Goal: Task Accomplishment & Management: Complete application form

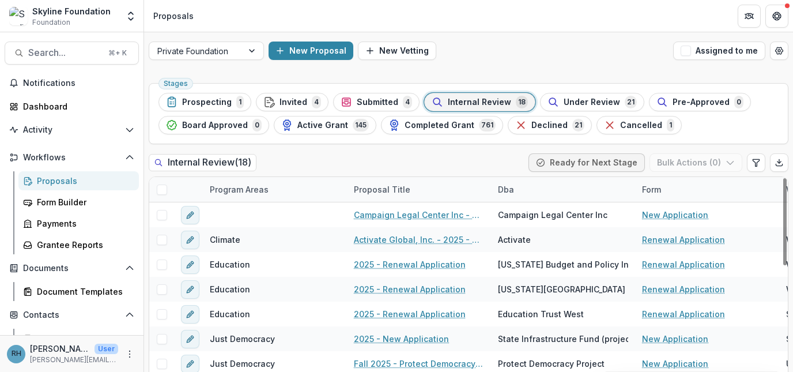
click at [245, 190] on div "Program Areas" at bounding box center [239, 189] width 73 height 12
click at [243, 242] on span "Sort Ascending" at bounding box center [256, 240] width 61 height 10
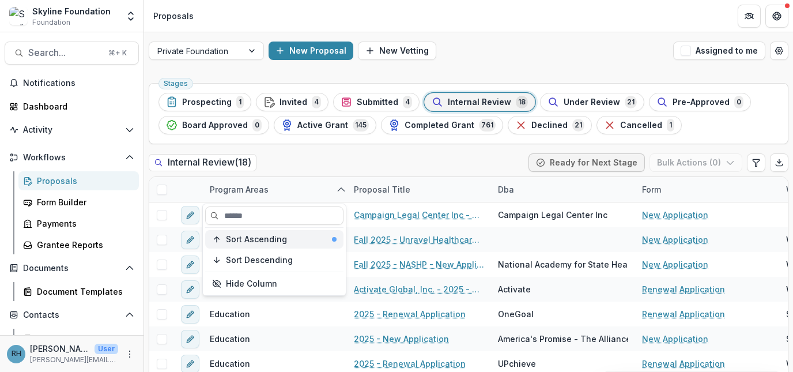
click at [261, 239] on span "Sort Ascending" at bounding box center [256, 240] width 61 height 10
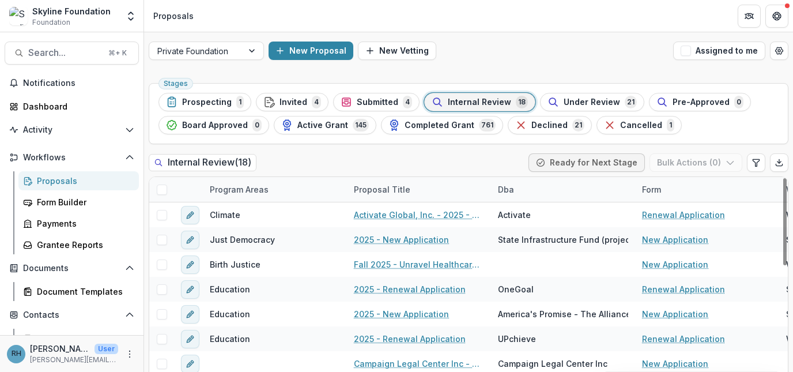
click at [336, 159] on div "Internal Review ( 18 ) Ready for Next Stage Bulk Actions ( 0 )" at bounding box center [469, 164] width 640 height 23
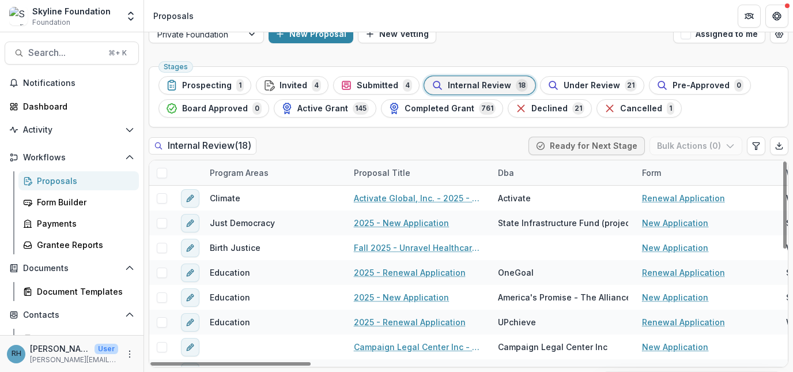
click at [254, 170] on div "Program Areas" at bounding box center [239, 173] width 73 height 12
click at [242, 220] on span "Sort Ascending" at bounding box center [256, 223] width 61 height 10
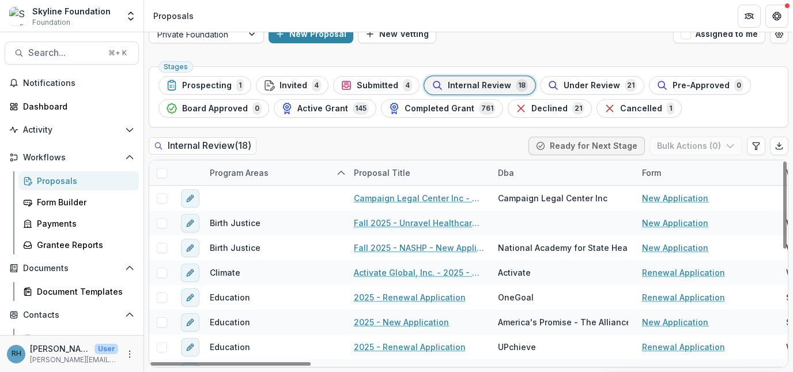
click at [321, 145] on div "Internal Review ( 18 ) Ready for Next Stage Bulk Actions ( 0 )" at bounding box center [469, 148] width 640 height 23
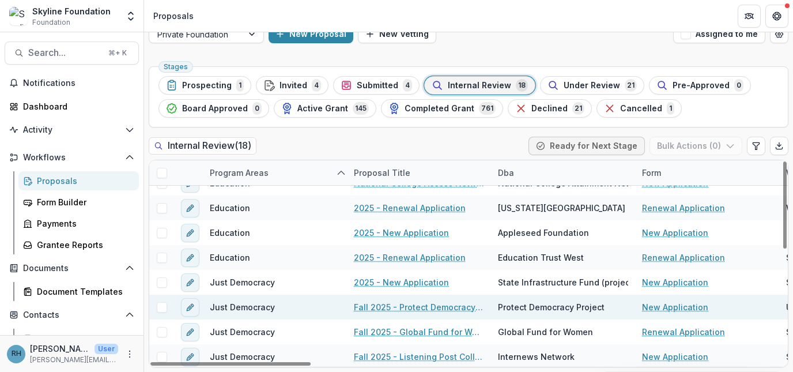
scroll to position [212, 0]
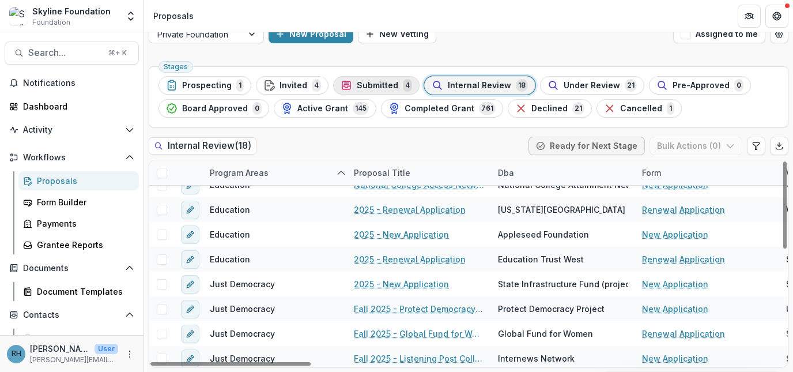
click at [371, 84] on span "Submitted" at bounding box center [378, 86] width 42 height 10
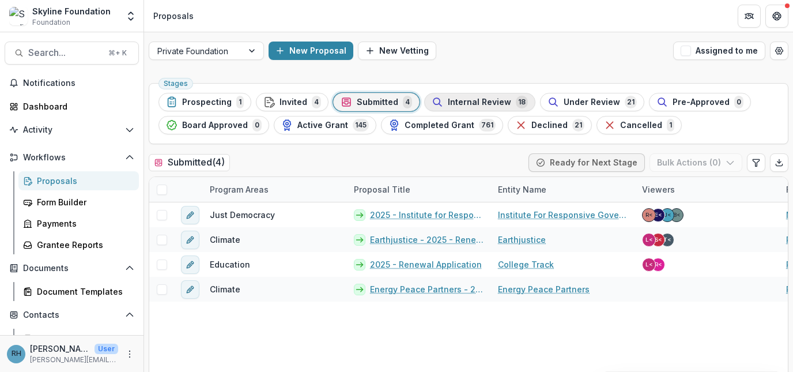
click at [448, 104] on span "Internal Review" at bounding box center [479, 102] width 63 height 10
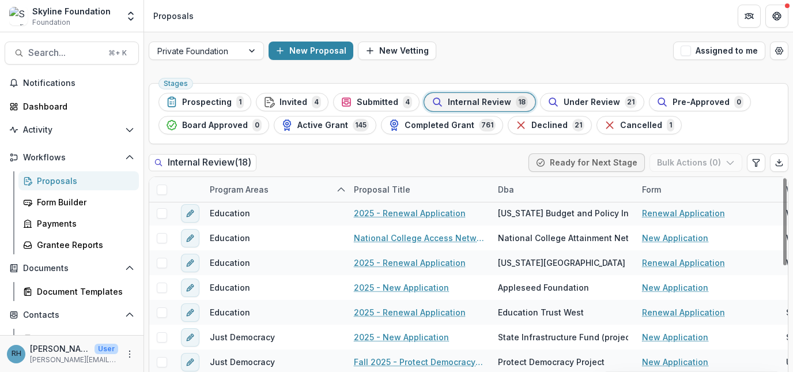
scroll to position [159, 0]
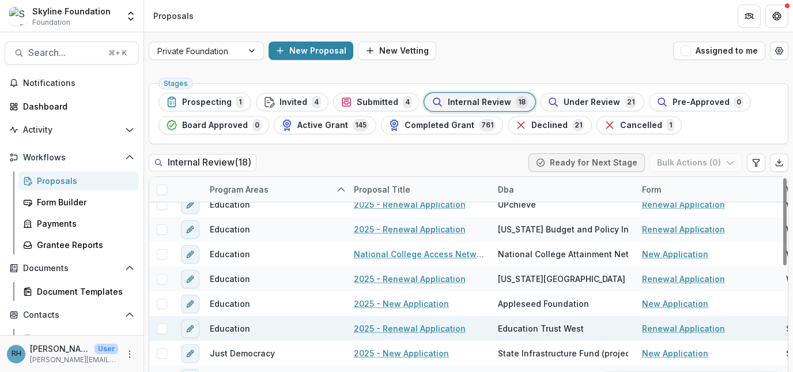
click at [403, 329] on link "2025 - Renewal Application" at bounding box center [410, 328] width 112 height 12
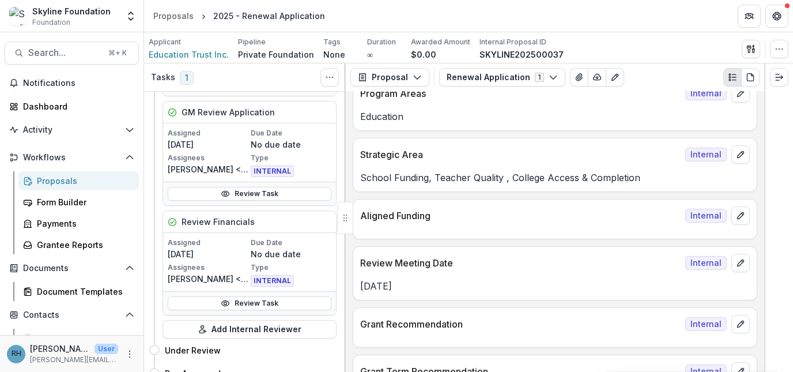
scroll to position [288, 0]
click at [50, 179] on div "Proposals" at bounding box center [83, 181] width 93 height 12
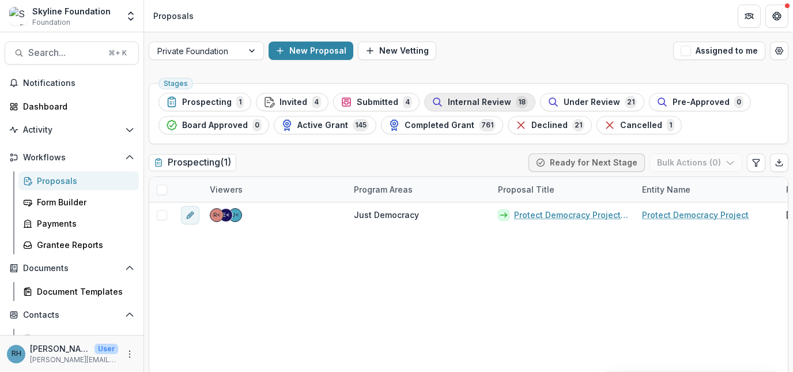
click at [470, 100] on span "Internal Review" at bounding box center [479, 102] width 63 height 10
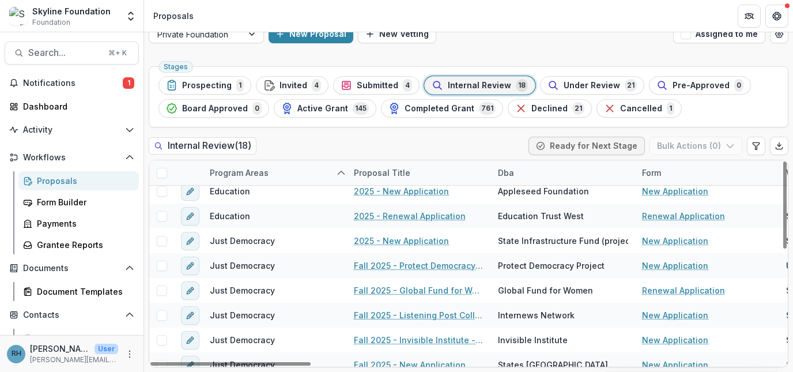
scroll to position [265, 0]
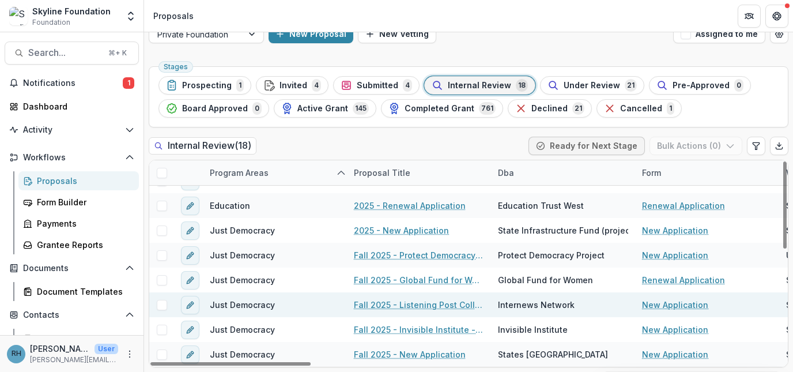
click at [426, 309] on link "Fall 2025 - Listening Post Collective (project of Internews Network) New Applic…" at bounding box center [419, 305] width 130 height 12
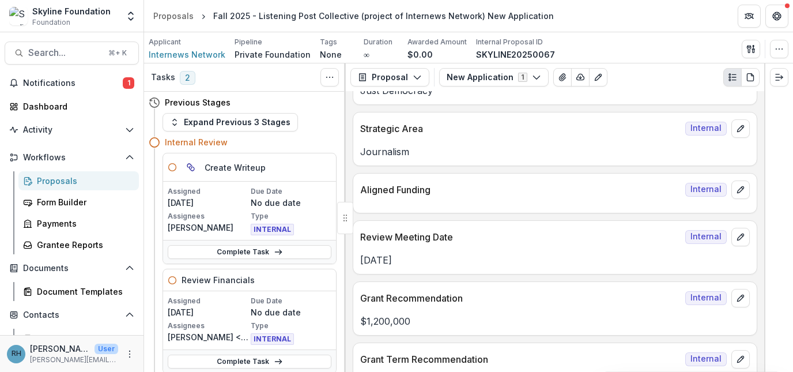
scroll to position [344, 0]
click at [168, 12] on div "Proposals" at bounding box center [173, 16] width 40 height 12
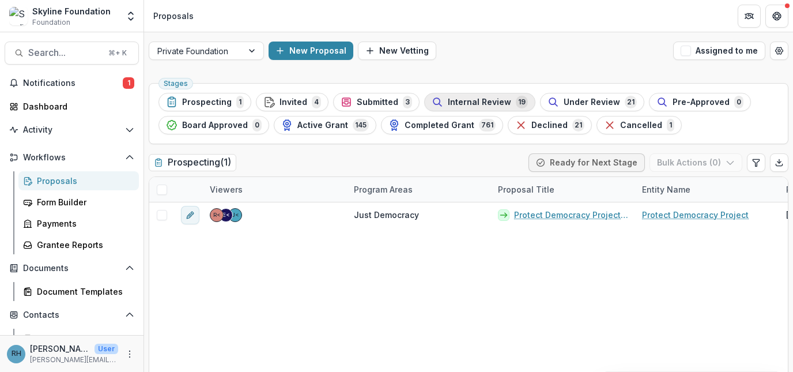
click at [471, 96] on div "Internal Review 19" at bounding box center [480, 102] width 96 height 13
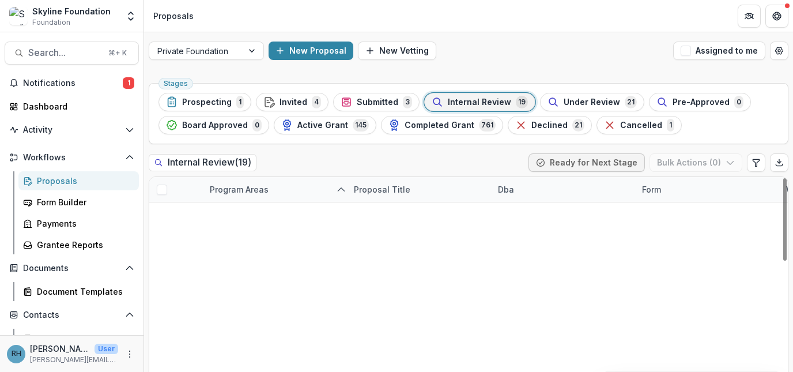
scroll to position [17, 0]
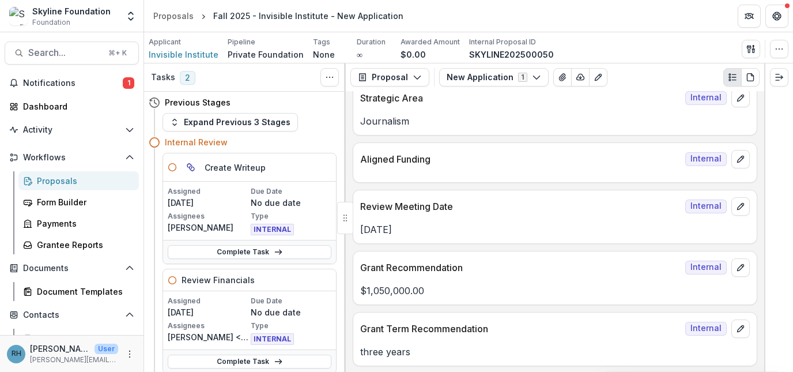
scroll to position [374, 0]
click at [164, 12] on div "Proposals" at bounding box center [173, 16] width 40 height 12
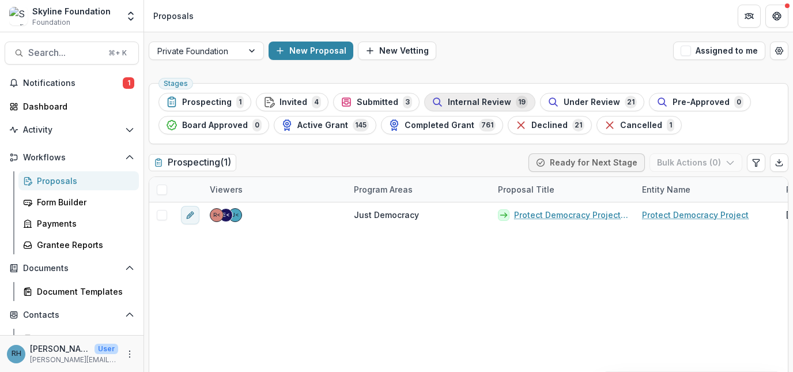
click at [477, 98] on span "Internal Review" at bounding box center [479, 102] width 63 height 10
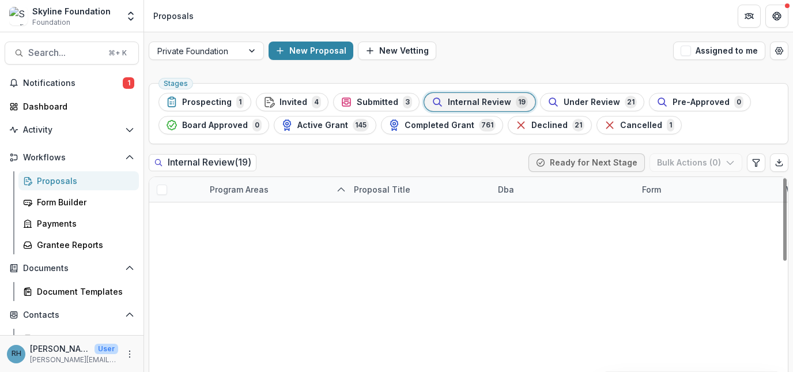
scroll to position [17, 0]
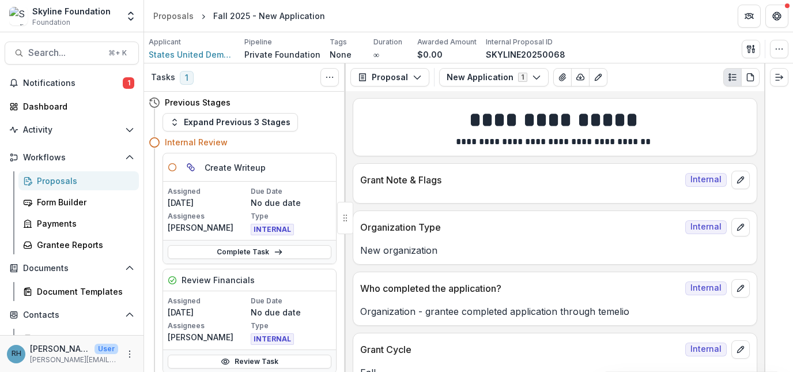
click at [487, 296] on div "Who completed the application? Internal" at bounding box center [555, 284] width 404 height 25
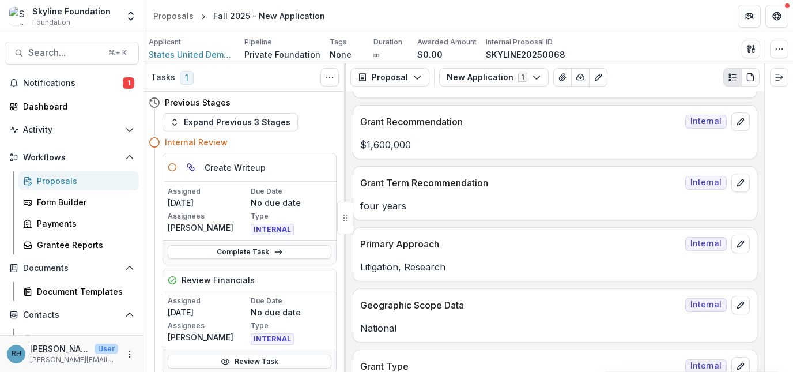
scroll to position [559, 0]
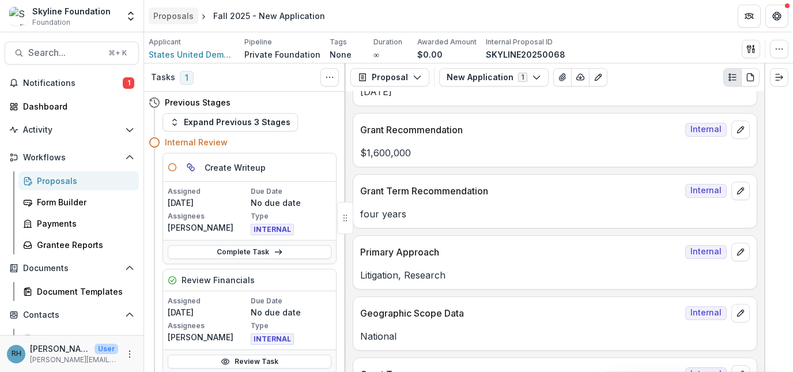
click at [176, 17] on div "Proposals" at bounding box center [173, 16] width 40 height 12
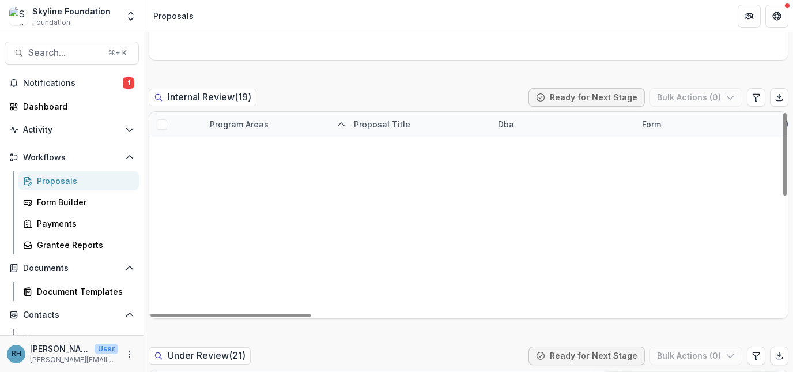
click at [442, 150] on link "Campaign Legal Center Inc - 2025 - New Application" at bounding box center [419, 150] width 130 height 12
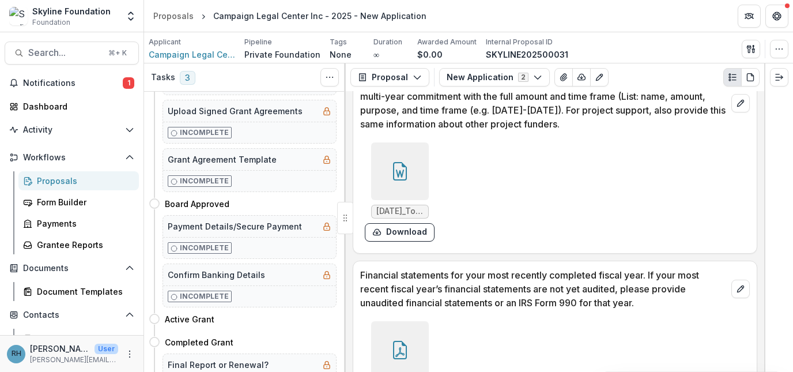
scroll to position [7702, 0]
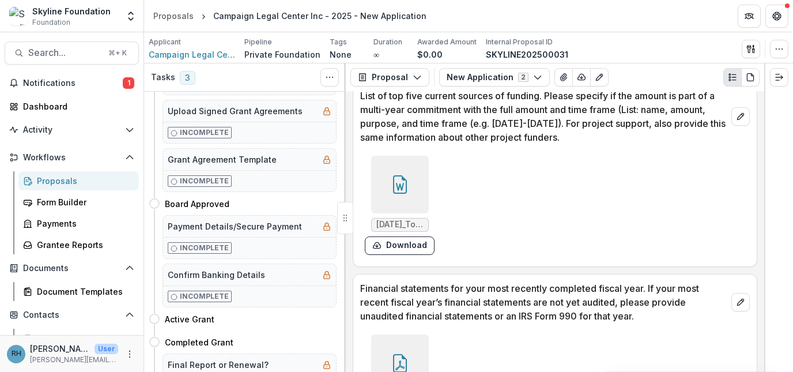
click at [408, 334] on div at bounding box center [400, 363] width 58 height 58
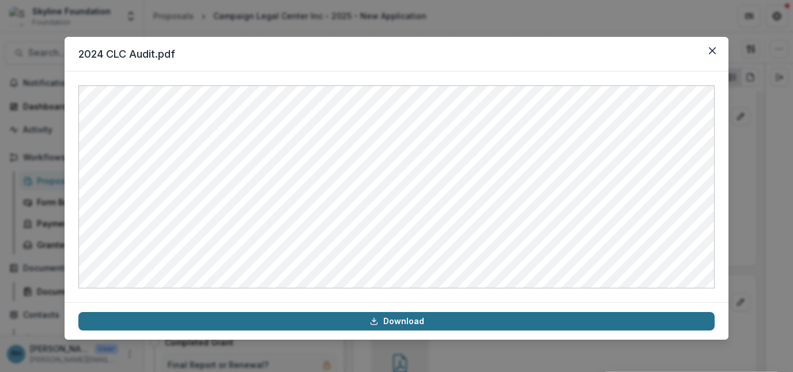
click at [439, 321] on link "Download" at bounding box center [396, 321] width 637 height 18
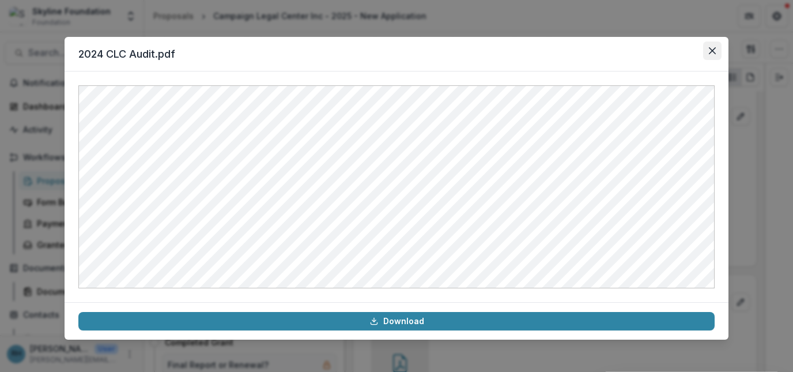
click at [712, 50] on icon "Close" at bounding box center [712, 50] width 7 height 7
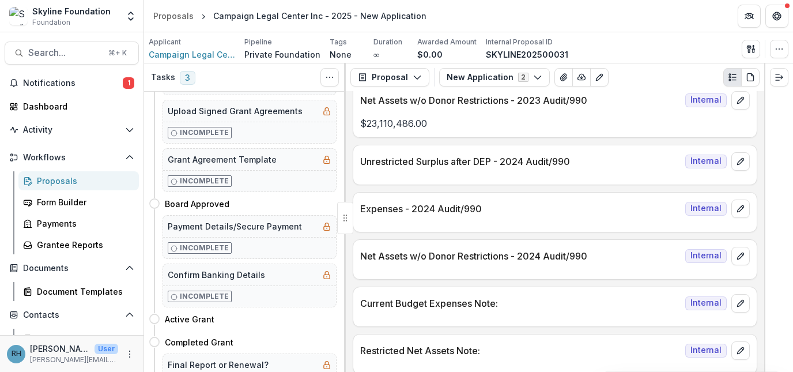
scroll to position [1650, 0]
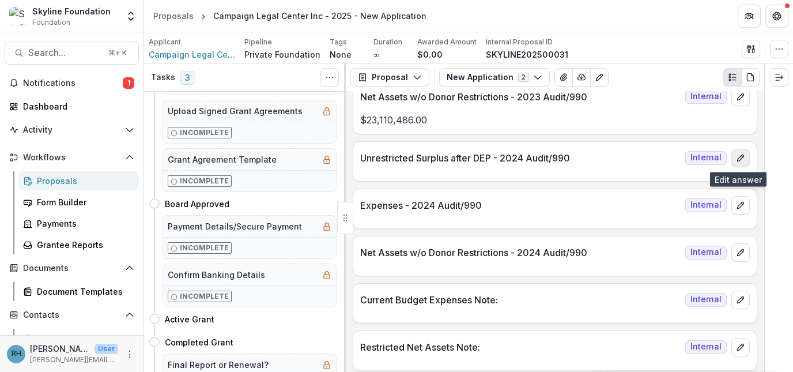
click at [737, 158] on icon "edit" at bounding box center [740, 157] width 9 height 9
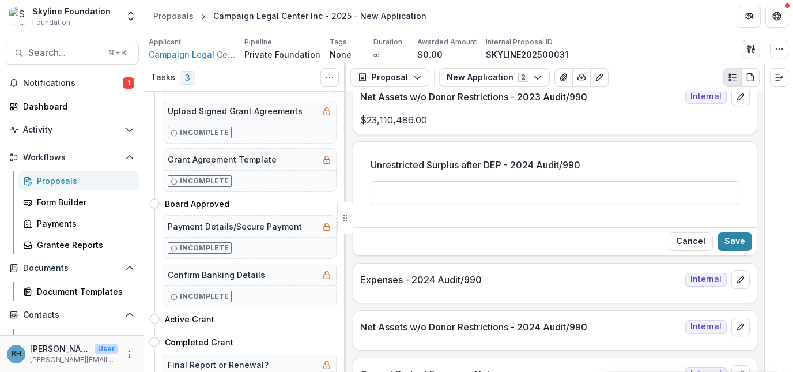
click at [522, 183] on input "Unrestricted Surplus after DEP - 2024 Audit/990" at bounding box center [555, 192] width 369 height 23
paste input "*********"
type input "**********"
click at [736, 239] on button "Save" at bounding box center [735, 241] width 35 height 18
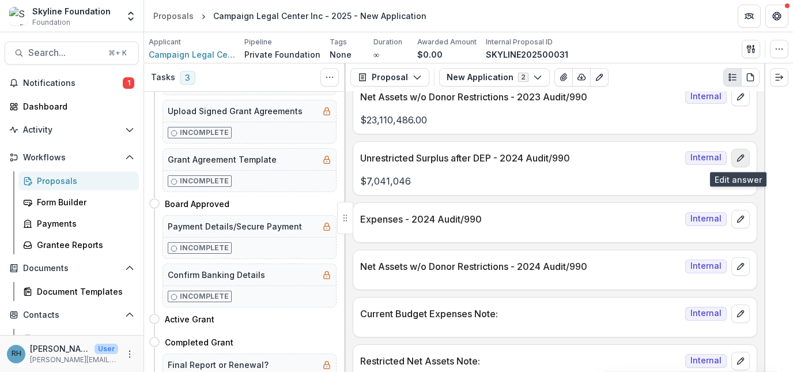
click at [736, 156] on icon "edit" at bounding box center [740, 157] width 9 height 9
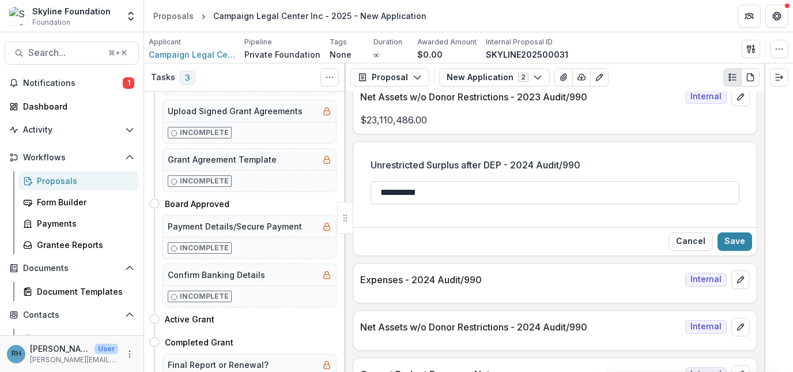
click at [437, 193] on input "**********" at bounding box center [555, 192] width 369 height 23
type input "**********"
click at [734, 240] on button "Save" at bounding box center [735, 241] width 35 height 18
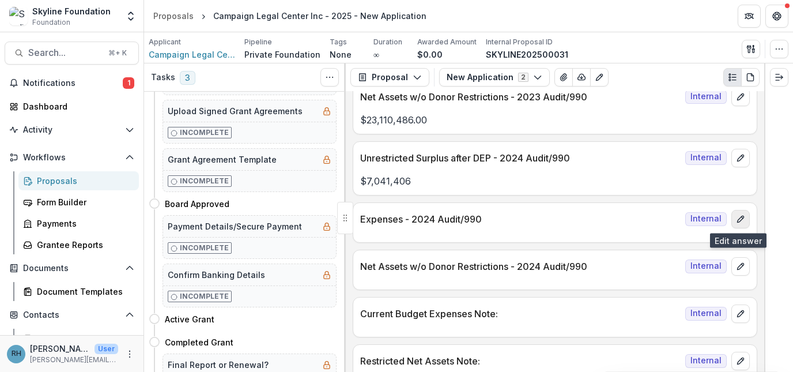
click at [738, 221] on icon "edit" at bounding box center [740, 219] width 9 height 9
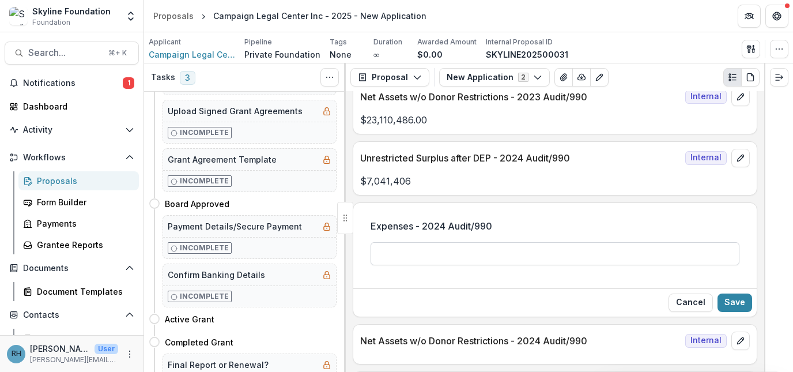
click at [544, 253] on input "Expenses - 2024 Audit/990" at bounding box center [555, 253] width 369 height 23
type input "**********"
click at [734, 304] on button "Save" at bounding box center [735, 303] width 35 height 18
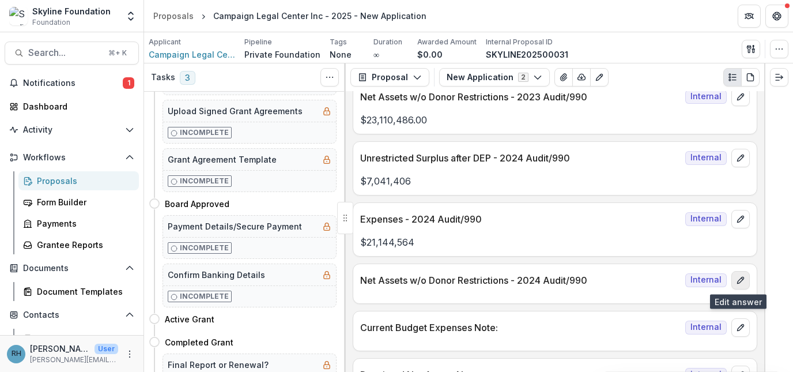
click at [736, 285] on button "edit" at bounding box center [741, 280] width 18 height 18
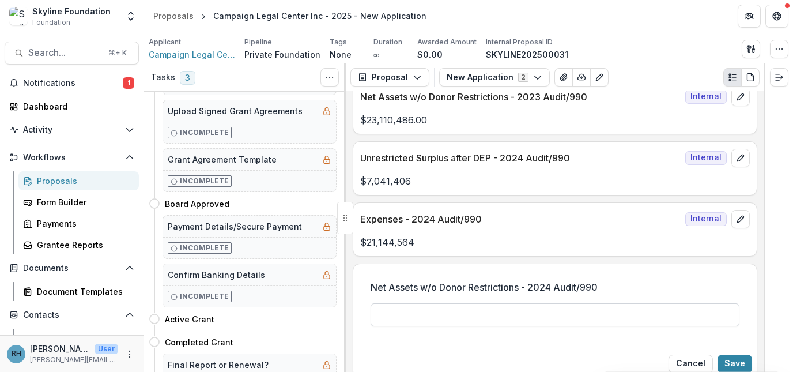
click at [565, 319] on input "Net Assets w/o Donor Restrictions - 2024 Audit/990" at bounding box center [555, 314] width 369 height 23
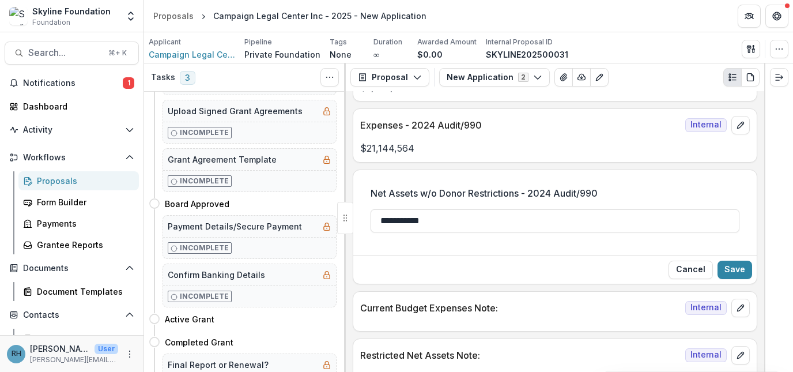
scroll to position [1750, 0]
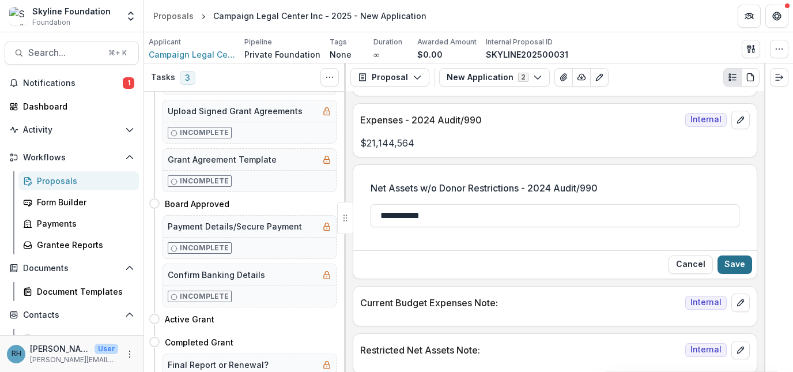
type input "**********"
click at [742, 273] on button "Save" at bounding box center [735, 264] width 35 height 18
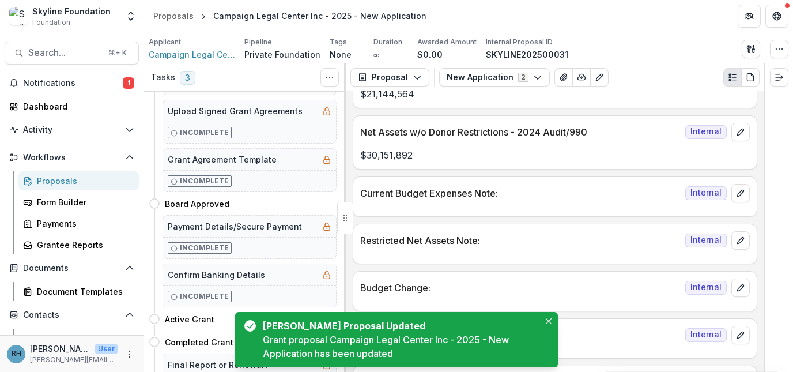
scroll to position [1799, 0]
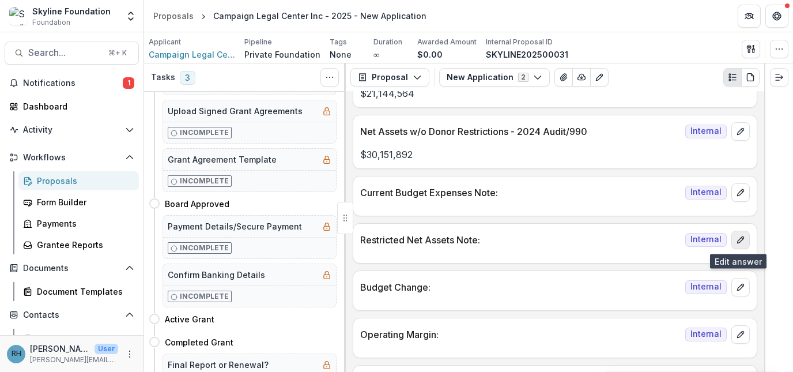
click at [739, 239] on icon "edit" at bounding box center [740, 239] width 9 height 9
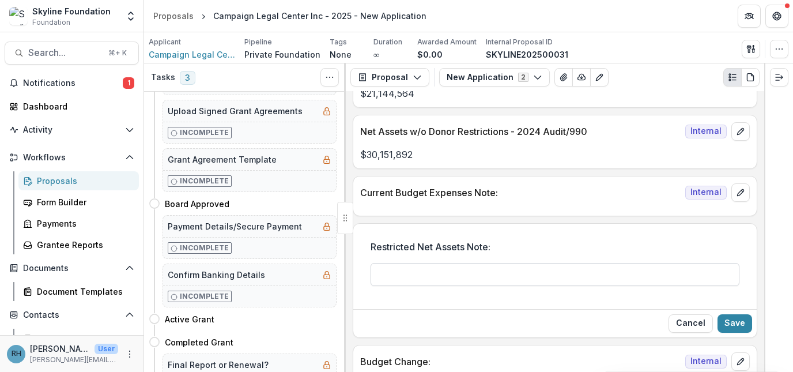
click at [616, 283] on input "Restricted Net Assets Note:" at bounding box center [555, 274] width 369 height 23
type input "**********"
click at [738, 325] on button "Save" at bounding box center [735, 323] width 35 height 18
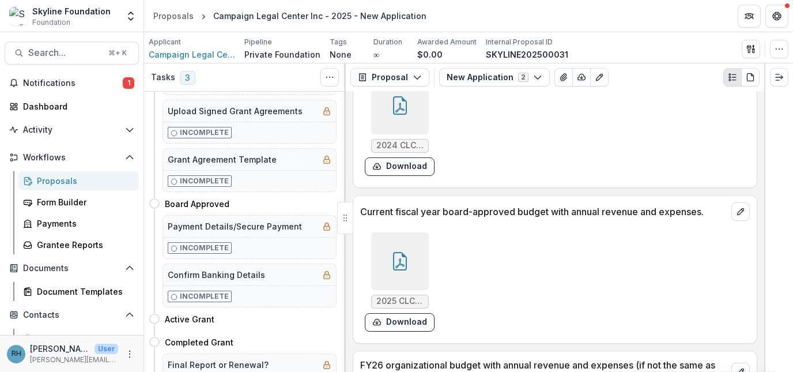
scroll to position [8013, 0]
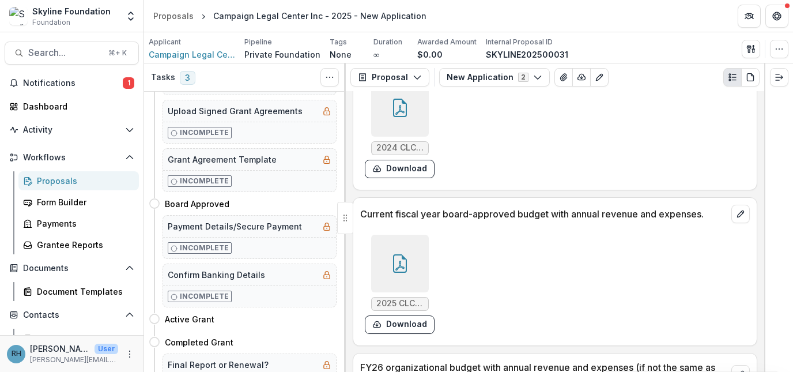
click at [397, 254] on icon at bounding box center [400, 263] width 18 height 18
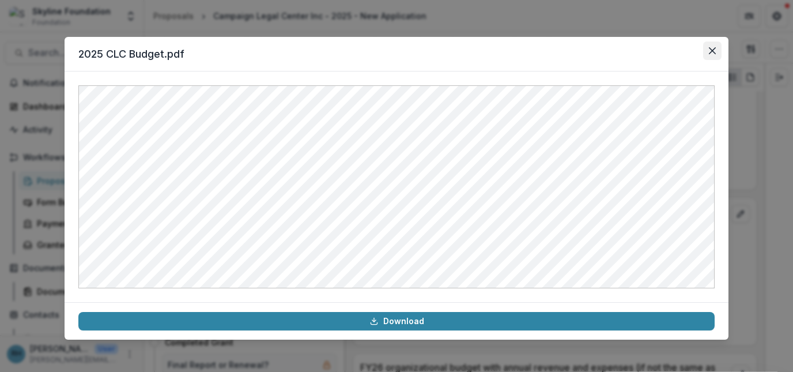
click at [711, 50] on icon "Close" at bounding box center [712, 50] width 7 height 7
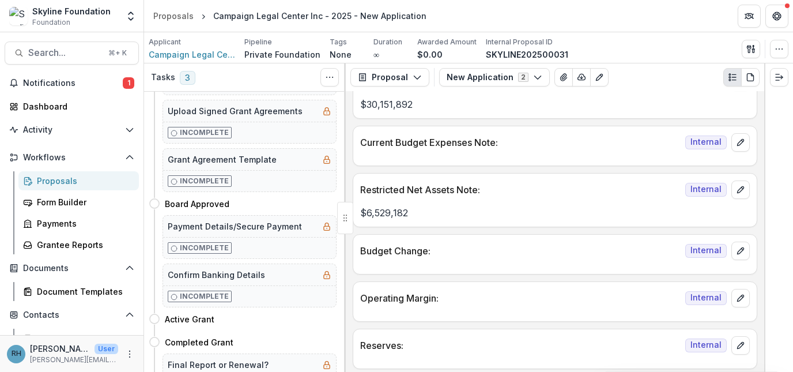
scroll to position [1851, 0]
click at [740, 142] on icon "edit" at bounding box center [740, 141] width 9 height 9
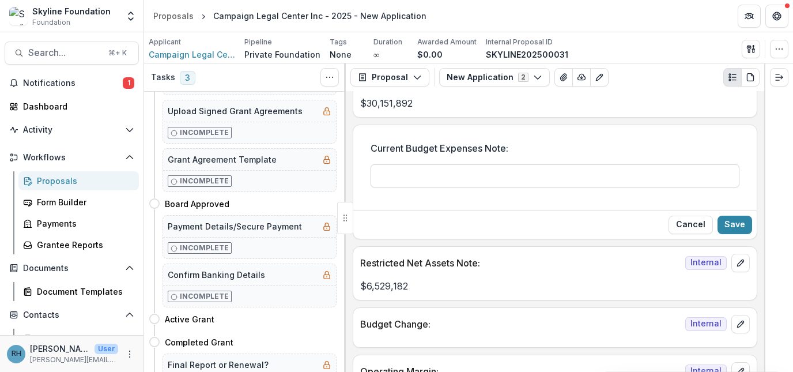
click at [512, 180] on input "Current Budget Expenses Note:" at bounding box center [555, 175] width 369 height 23
type input "**********"
click at [727, 219] on button "Save" at bounding box center [735, 225] width 35 height 18
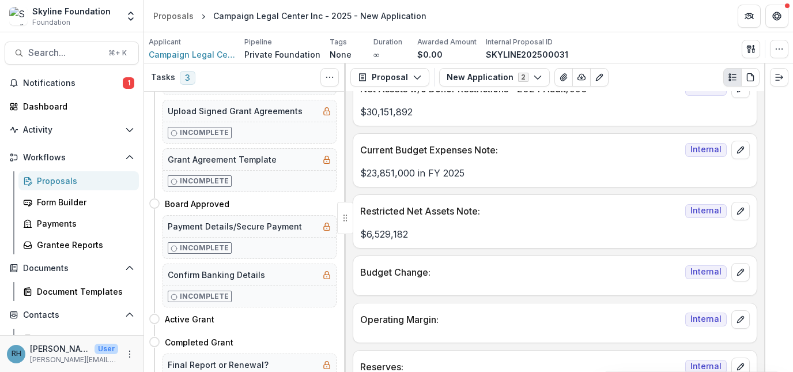
scroll to position [1844, 0]
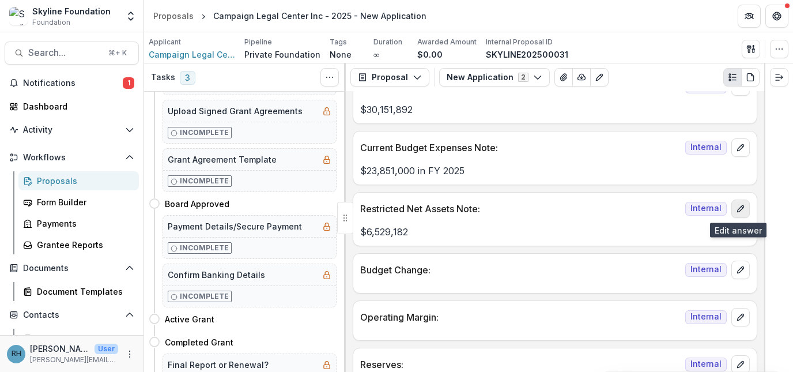
click at [742, 213] on button "edit" at bounding box center [741, 209] width 18 height 18
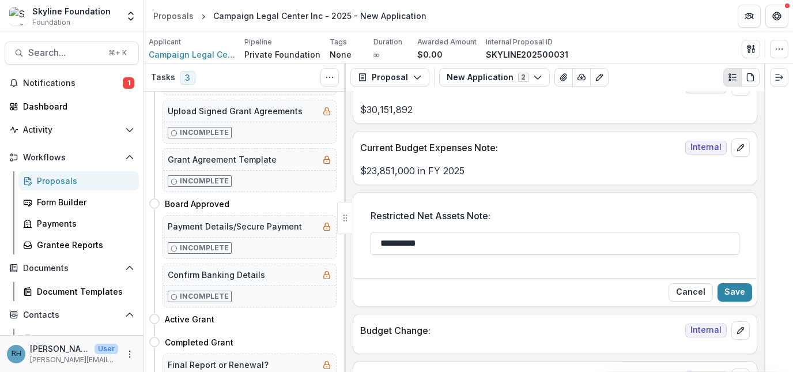
click at [499, 244] on input "**********" at bounding box center [555, 243] width 369 height 23
type input "**********"
click at [741, 293] on button "Save" at bounding box center [735, 292] width 35 height 18
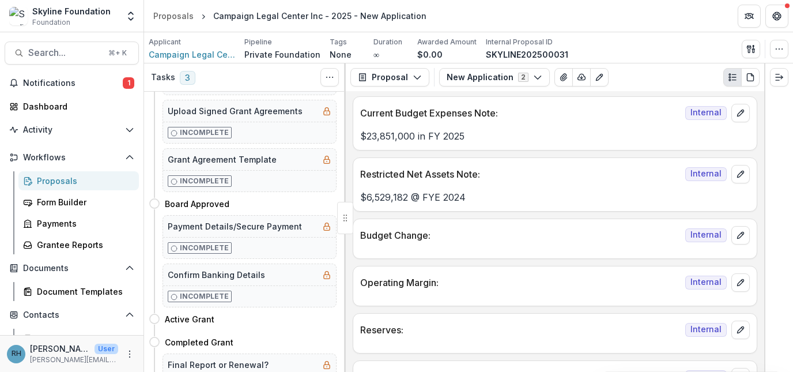
scroll to position [1875, 0]
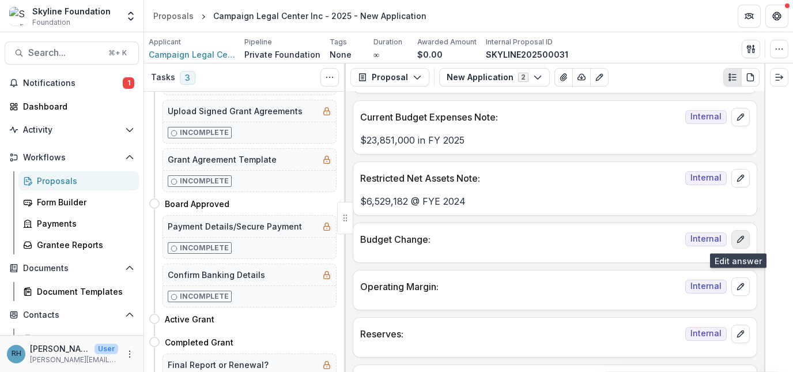
click at [738, 241] on icon "edit" at bounding box center [740, 239] width 9 height 9
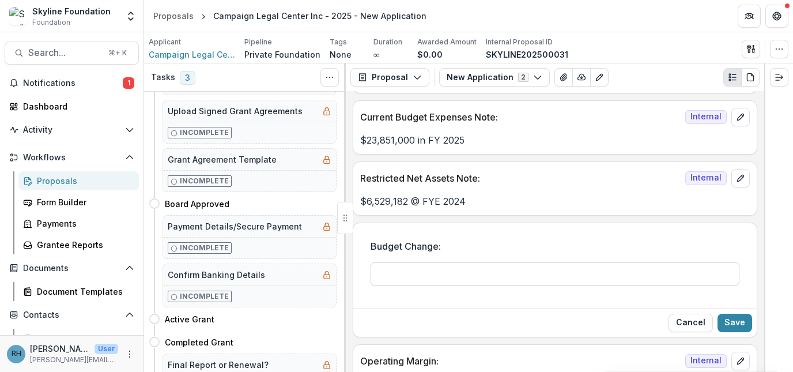
click at [544, 266] on input "Budget Change:" at bounding box center [555, 273] width 369 height 23
click at [650, 273] on input "**********" at bounding box center [555, 273] width 369 height 23
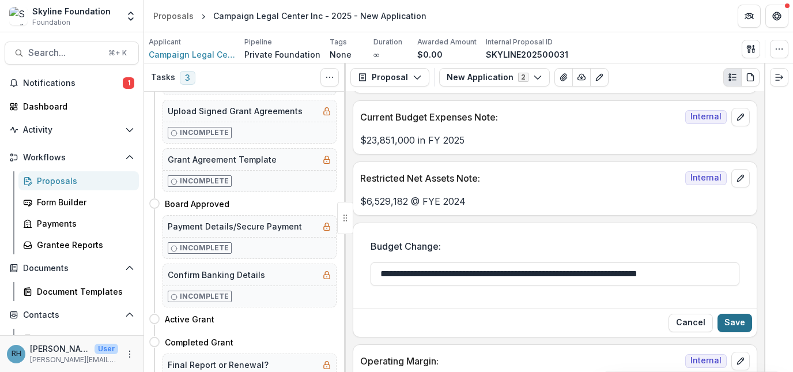
type input "**********"
click at [734, 324] on button "Save" at bounding box center [735, 323] width 35 height 18
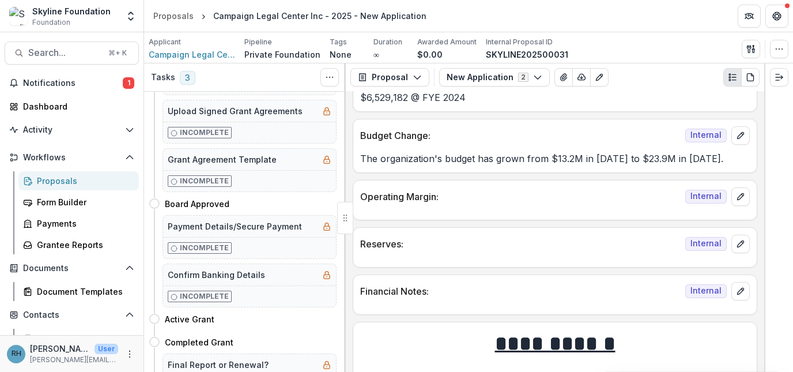
scroll to position [1979, 0]
click at [741, 197] on icon "edit" at bounding box center [740, 195] width 9 height 9
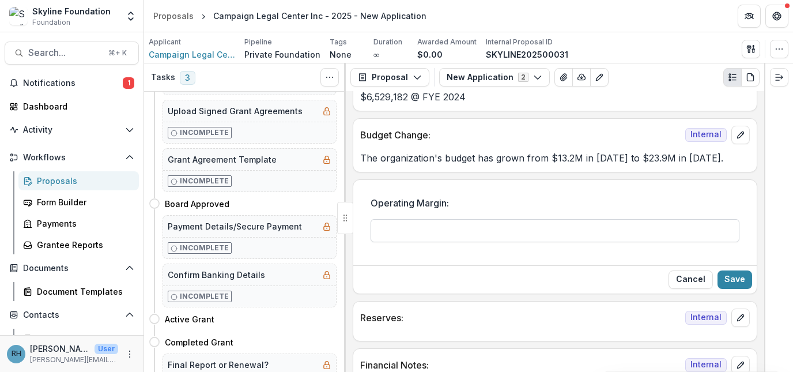
click at [568, 240] on input "Operating Margin:" at bounding box center [555, 230] width 369 height 23
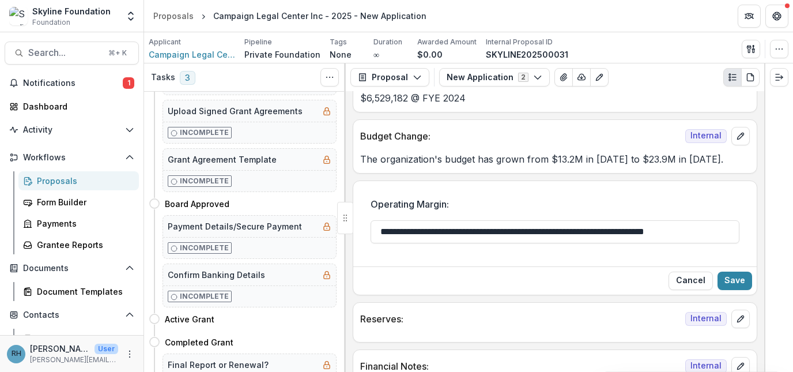
scroll to position [1981, 0]
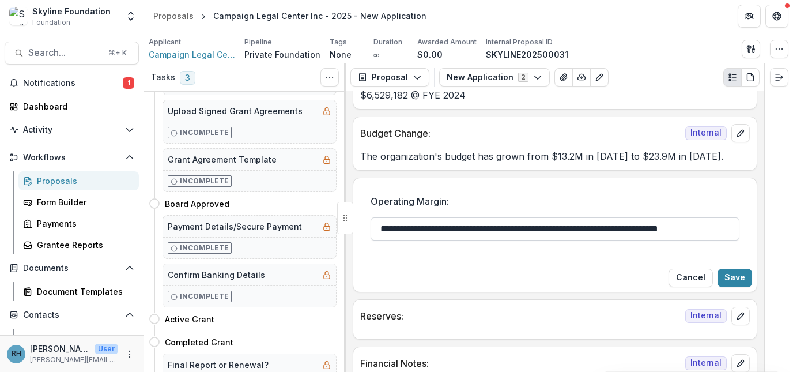
click at [718, 232] on input "**********" at bounding box center [555, 228] width 369 height 23
type input "**********"
click at [738, 275] on button "Save" at bounding box center [735, 278] width 35 height 18
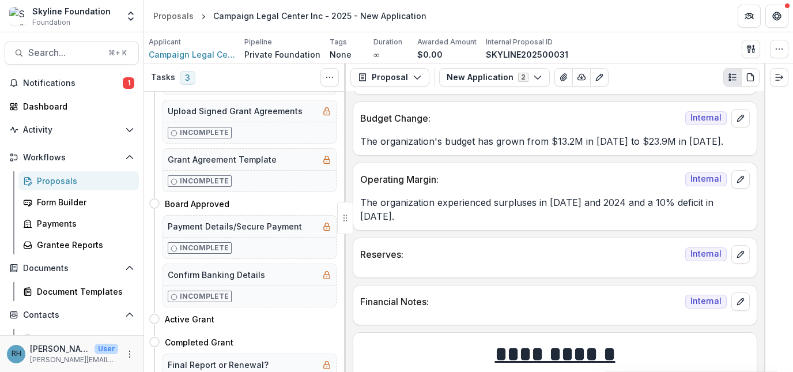
scroll to position [1998, 0]
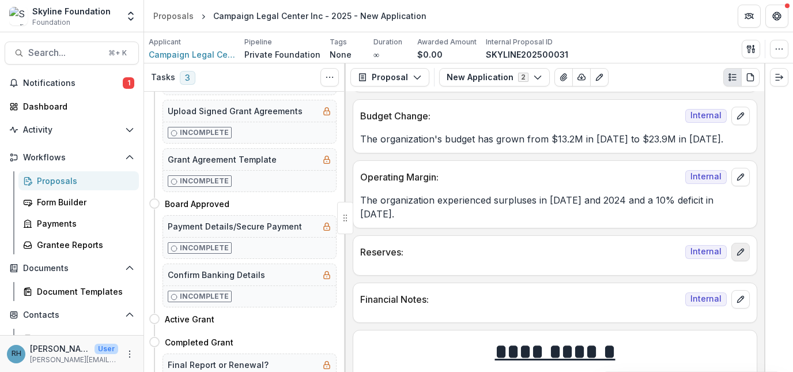
click at [742, 249] on line "edit" at bounding box center [743, 250] width 2 height 2
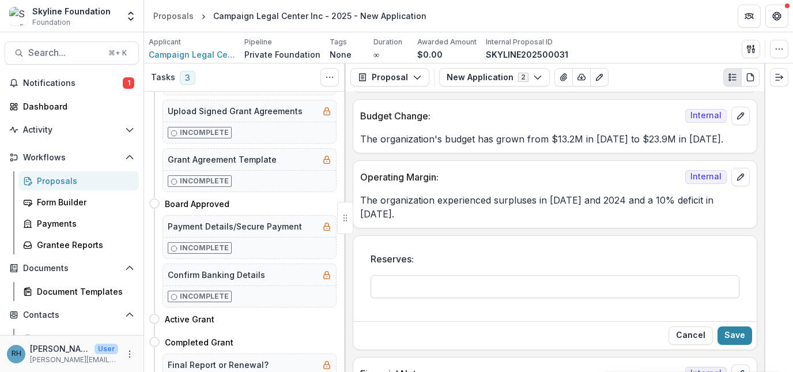
click at [544, 275] on input "Reserves:" at bounding box center [555, 286] width 369 height 23
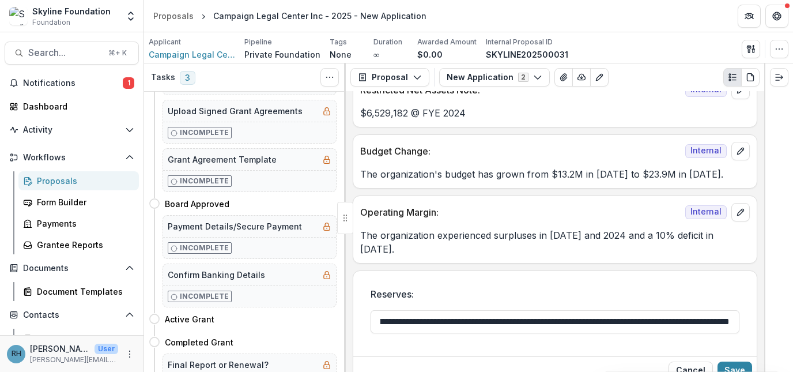
scroll to position [0, 129]
type input "**********"
click at [735, 363] on button "Save" at bounding box center [735, 371] width 35 height 18
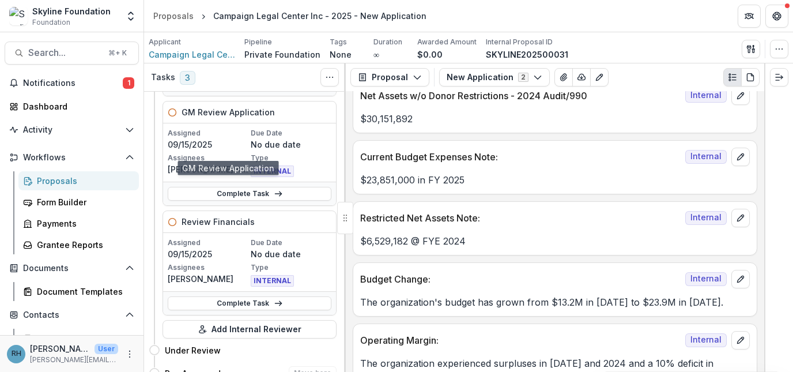
scroll to position [168, 0]
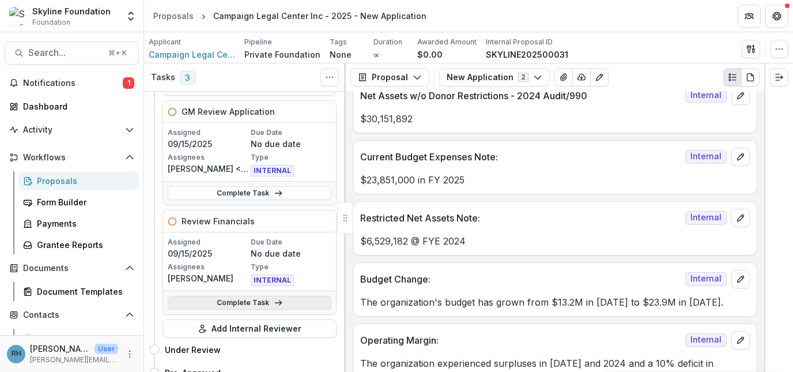
click at [234, 305] on link "Complete Task" at bounding box center [250, 303] width 164 height 14
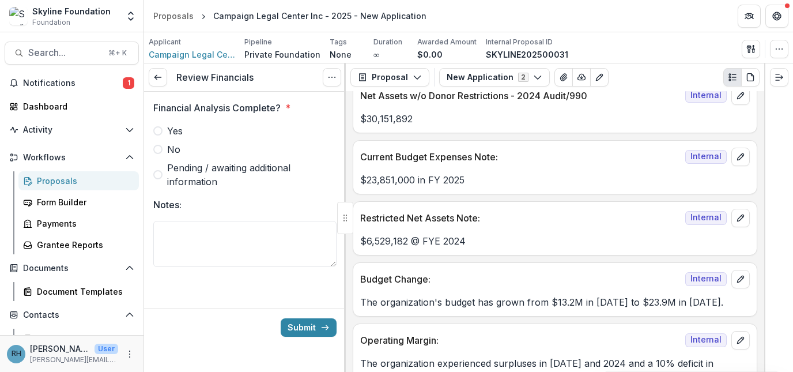
click at [159, 133] on span at bounding box center [157, 130] width 9 height 9
click at [301, 326] on button "Submit" at bounding box center [309, 327] width 56 height 18
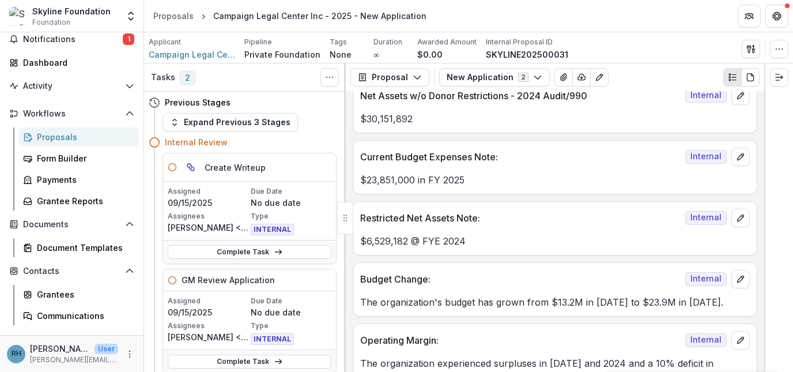
click at [65, 140] on div "Proposals" at bounding box center [83, 137] width 93 height 12
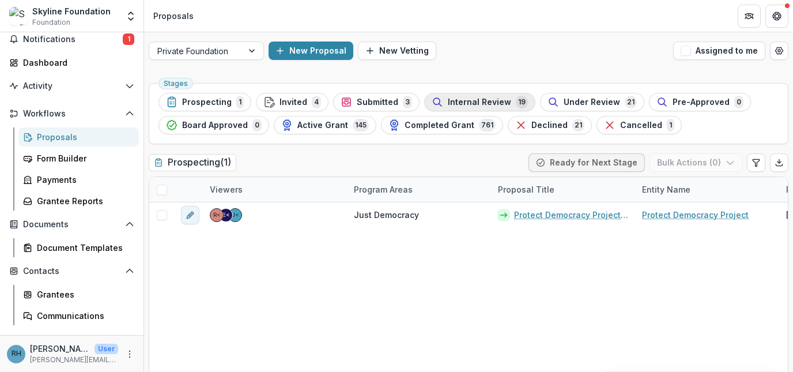
click at [453, 103] on span "Internal Review" at bounding box center [479, 102] width 63 height 10
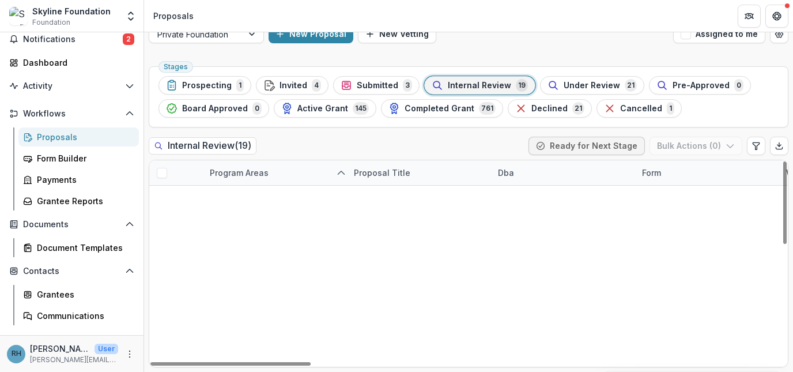
click at [193, 196] on icon "edit" at bounding box center [192, 196] width 3 height 3
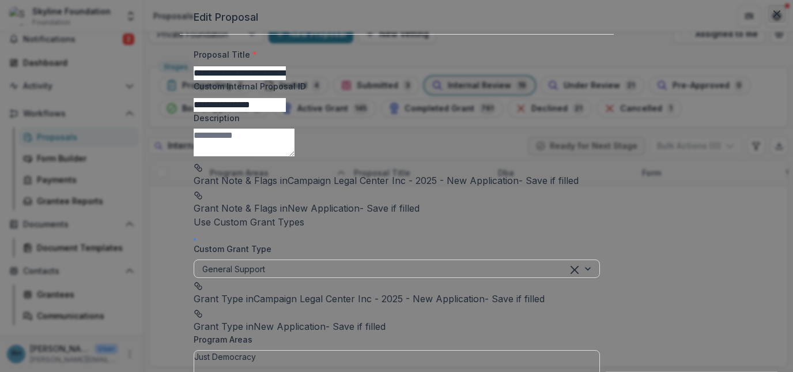
click at [774, 17] on icon "Close" at bounding box center [777, 13] width 7 height 7
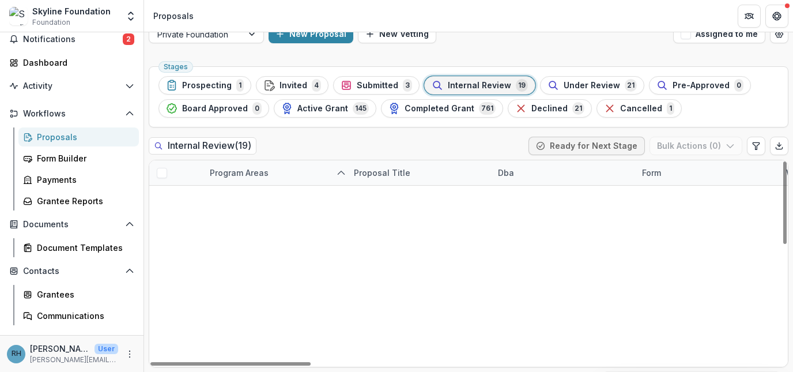
scroll to position [290, 0]
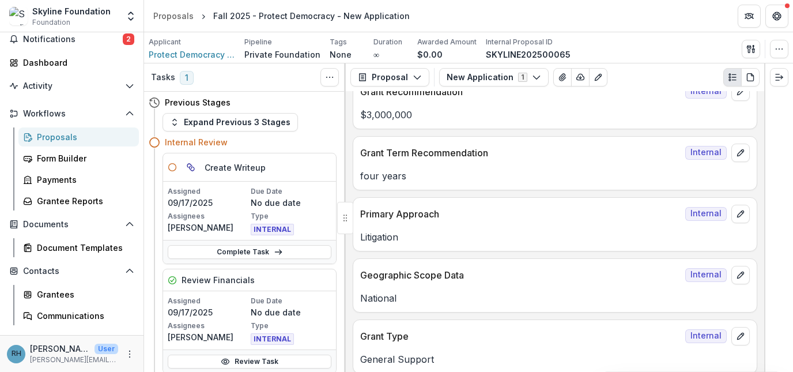
scroll to position [627, 0]
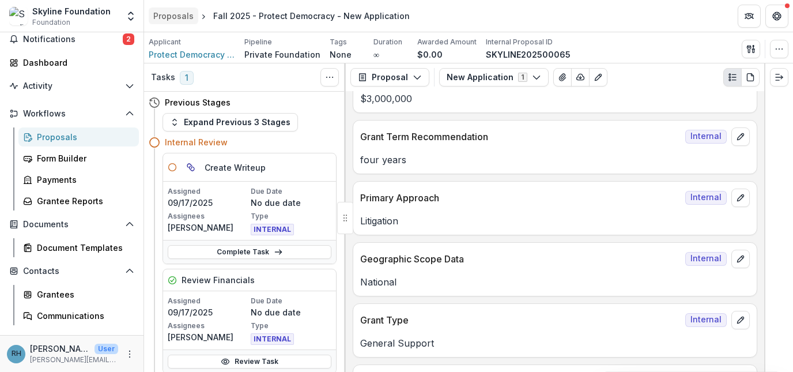
click at [170, 18] on div "Proposals" at bounding box center [173, 16] width 40 height 12
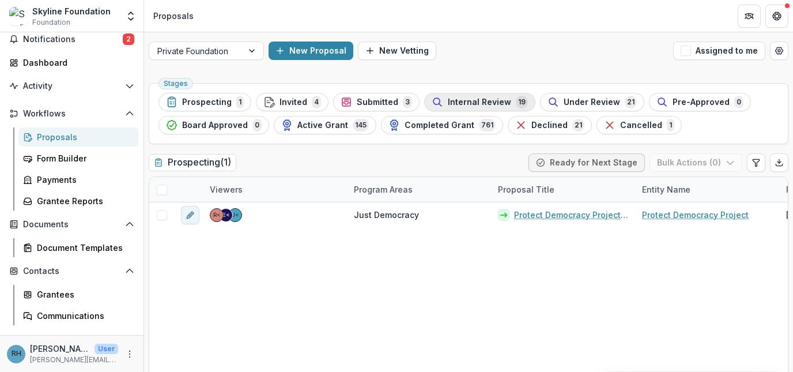
click at [465, 103] on span "Internal Review" at bounding box center [479, 102] width 63 height 10
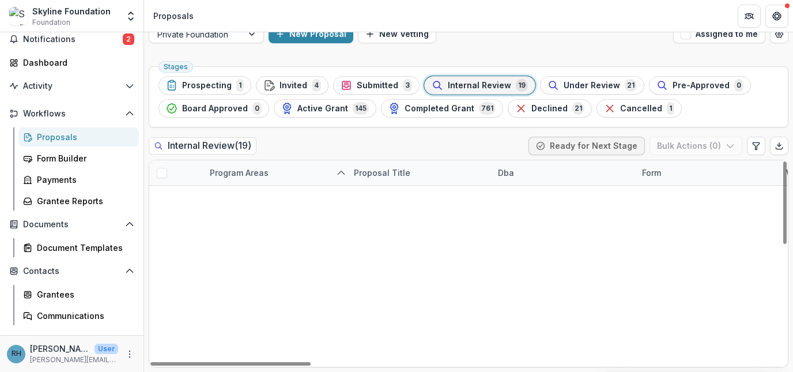
scroll to position [290, 0]
click at [371, 79] on div "Submitted 3" at bounding box center [377, 85] width 72 height 13
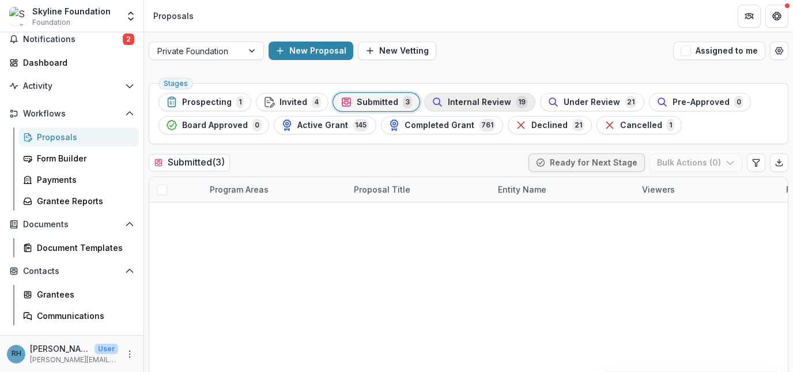
click at [473, 106] on span "Internal Review" at bounding box center [479, 102] width 63 height 10
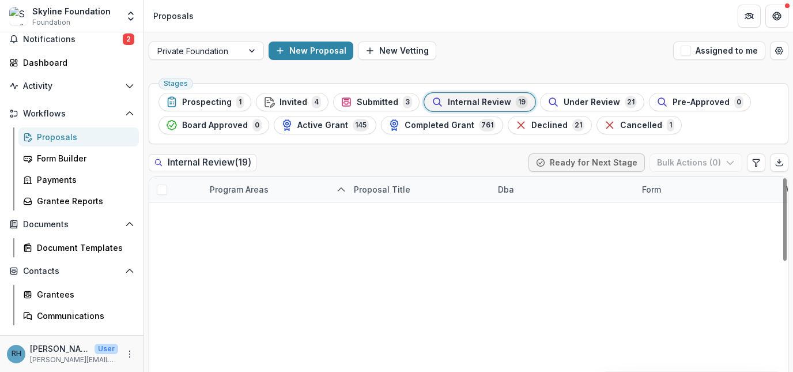
click at [194, 213] on icon "edit" at bounding box center [190, 214] width 9 height 9
type input "**********"
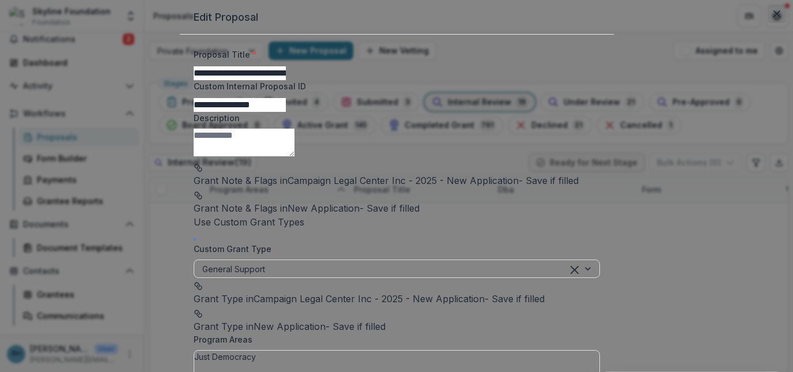
click at [774, 17] on icon "Close" at bounding box center [777, 13] width 7 height 7
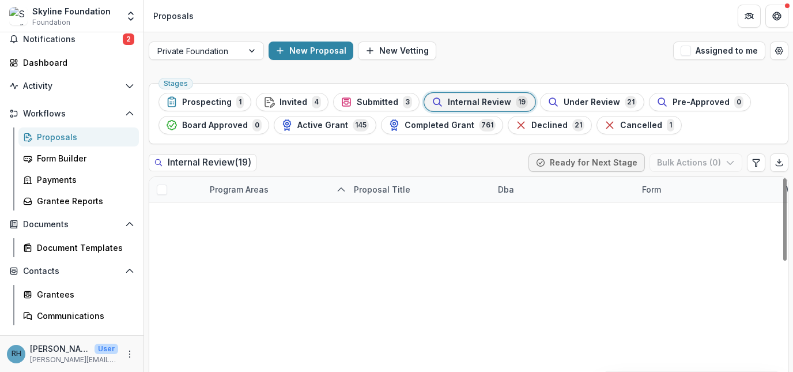
click at [387, 217] on link "Campaign Legal Center Inc - 2025 - New Application" at bounding box center [419, 215] width 130 height 12
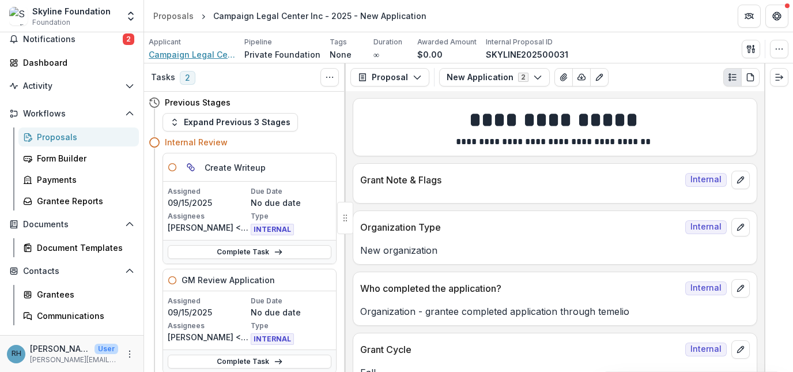
click at [205, 54] on span "Campaign Legal Center Inc" at bounding box center [192, 54] width 87 height 12
